Goal: Find specific page/section

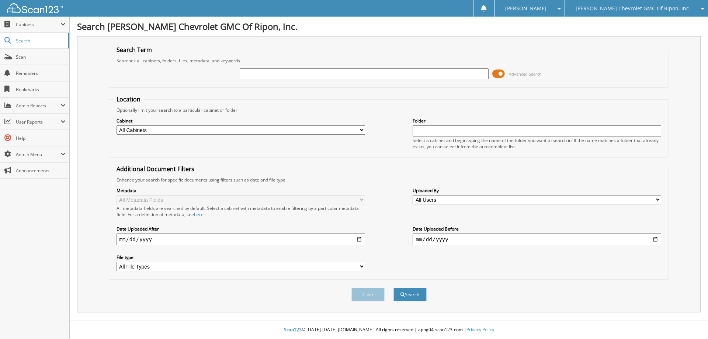
click at [499, 73] on span at bounding box center [498, 73] width 13 height 11
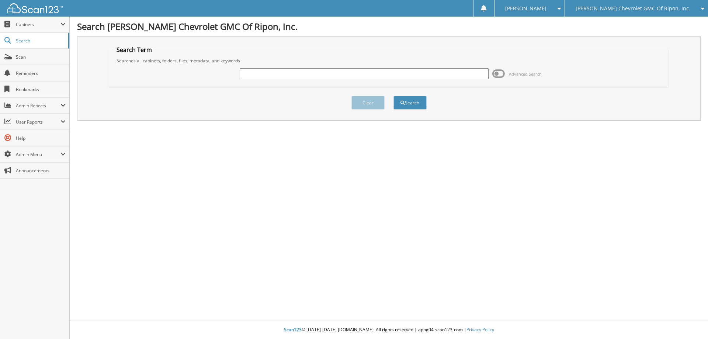
click at [433, 75] on input "text" at bounding box center [364, 73] width 248 height 11
type input "g9136176"
click at [416, 101] on button "Search" at bounding box center [409, 103] width 33 height 14
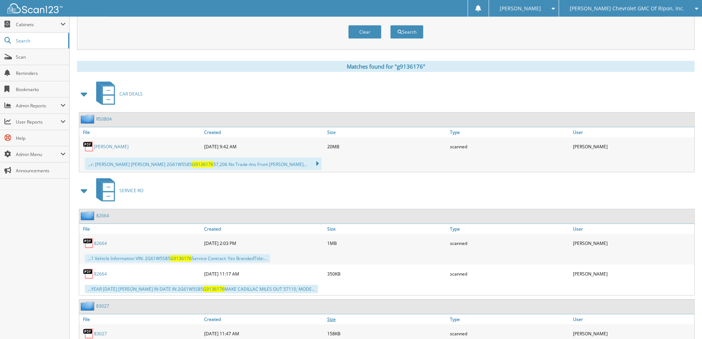
scroll to position [332, 0]
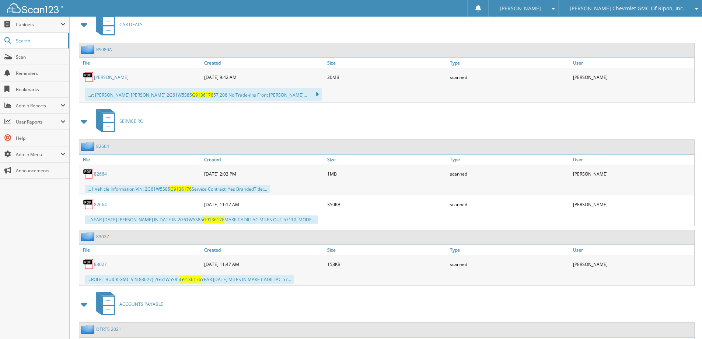
click at [121, 76] on link "[PERSON_NAME]" at bounding box center [111, 77] width 35 height 6
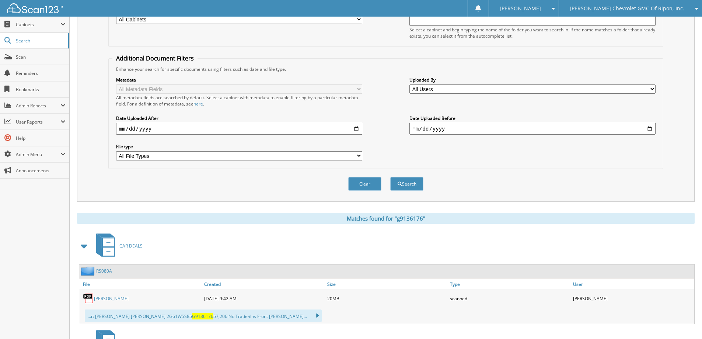
scroll to position [0, 0]
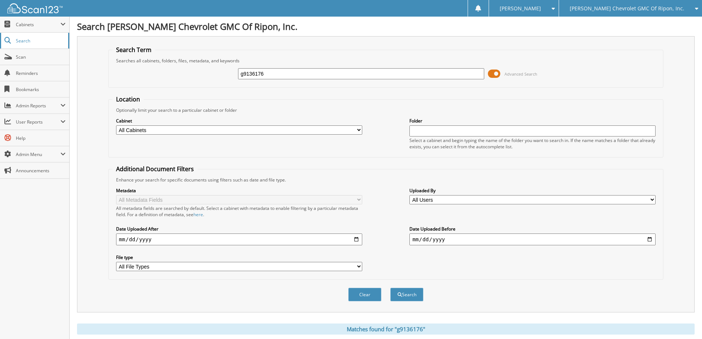
click at [27, 41] on span "Search" at bounding box center [40, 41] width 49 height 6
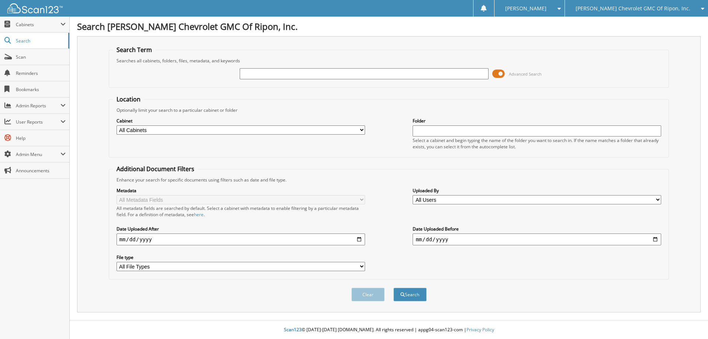
click at [495, 75] on span at bounding box center [498, 73] width 13 height 11
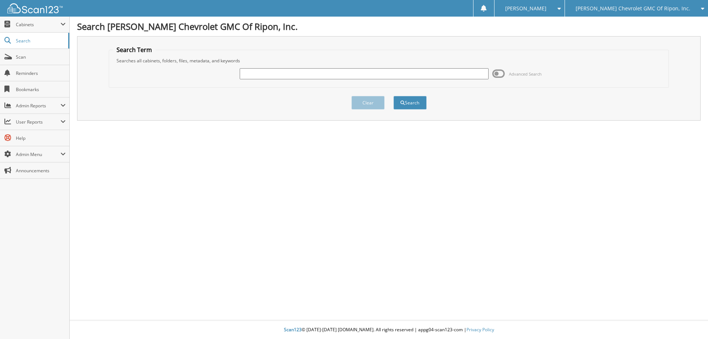
click at [269, 281] on div "Search Homan Chevrolet GMC Of Ripon, Inc. Search Term Searches all cabinets, fo…" at bounding box center [389, 169] width 638 height 339
